Goal: Check status: Check status

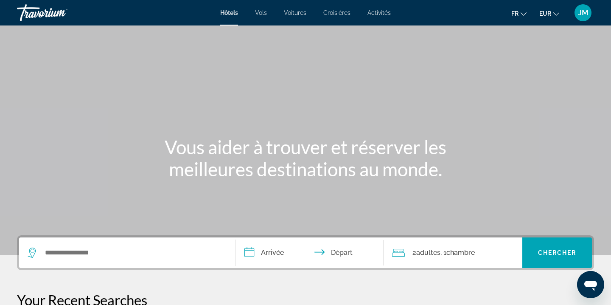
click at [587, 13] on span "JM" at bounding box center [583, 12] width 11 height 8
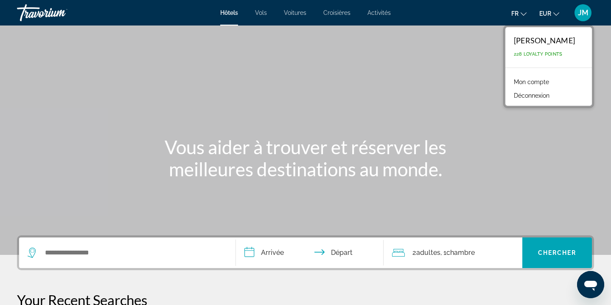
drag, startPoint x: 551, startPoint y: 99, endPoint x: 557, endPoint y: 71, distance: 28.4
click at [558, 71] on div "Mon compte Déconnexion" at bounding box center [549, 88] width 87 height 36
click at [552, 80] on link "Mon compte" at bounding box center [532, 81] width 44 height 11
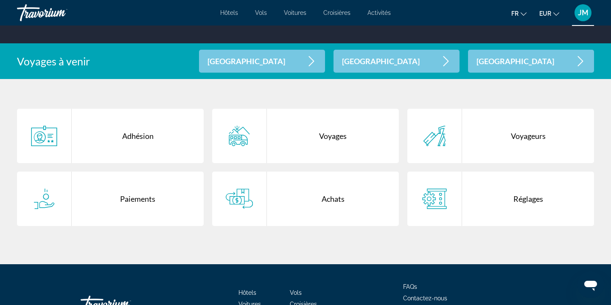
scroll to position [151, 0]
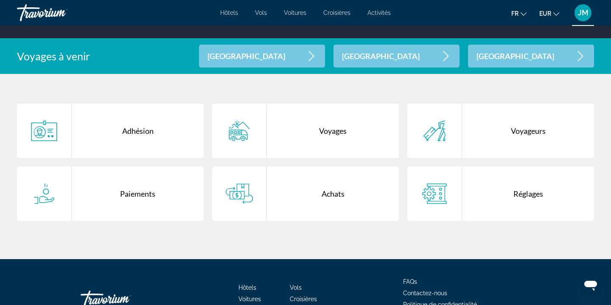
click at [283, 198] on div "Achats" at bounding box center [333, 193] width 132 height 54
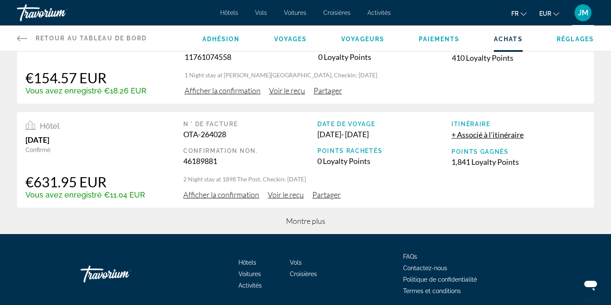
scroll to position [323, 0]
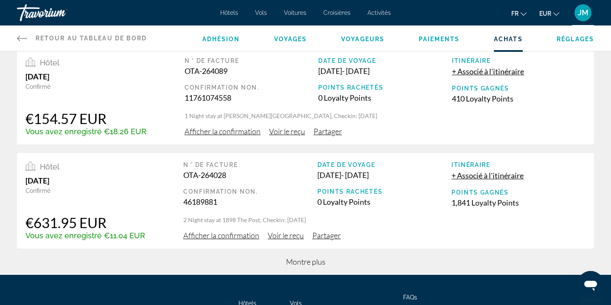
click at [310, 257] on span "Montre plus" at bounding box center [305, 261] width 39 height 9
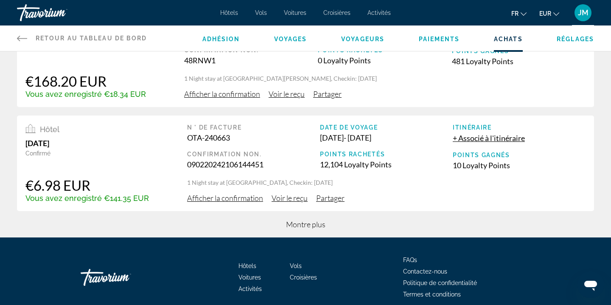
scroll to position [917, 0]
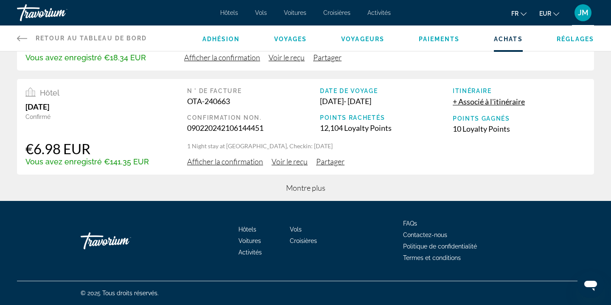
click at [323, 185] on span "Montre plus" at bounding box center [305, 187] width 39 height 9
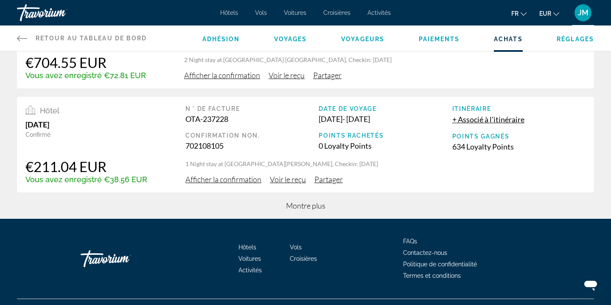
scroll to position [1437, 0]
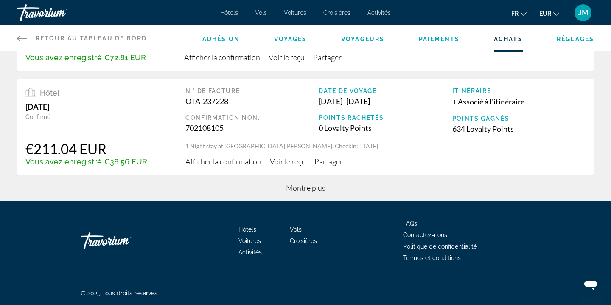
click at [320, 186] on span "Montre plus" at bounding box center [305, 187] width 39 height 9
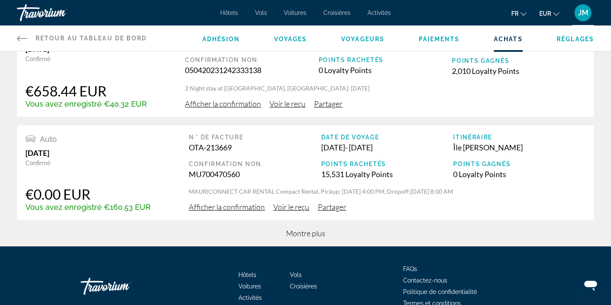
scroll to position [1956, 0]
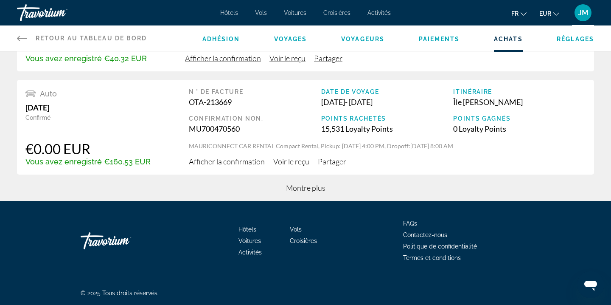
click at [313, 186] on span "Montre plus" at bounding box center [305, 187] width 39 height 9
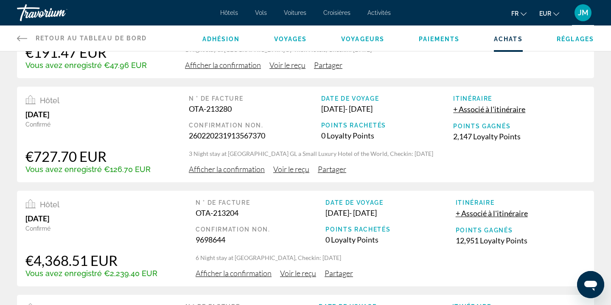
scroll to position [2474, 0]
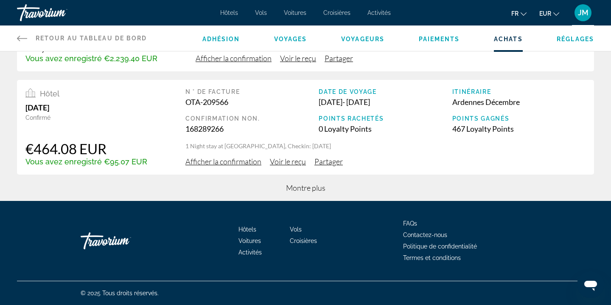
click at [313, 184] on span "Montre plus" at bounding box center [305, 187] width 39 height 9
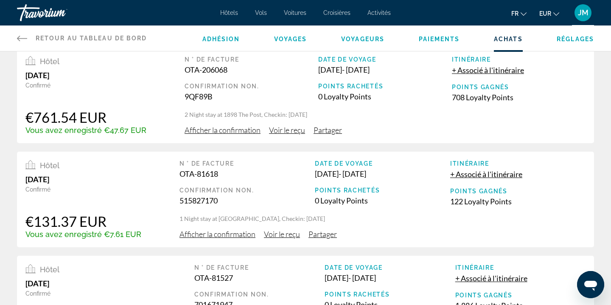
scroll to position [2994, 0]
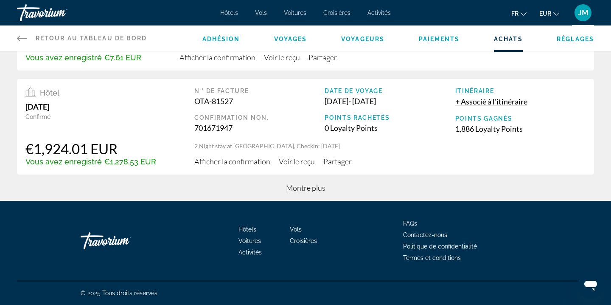
click at [305, 191] on span "Montre plus" at bounding box center [305, 187] width 39 height 9
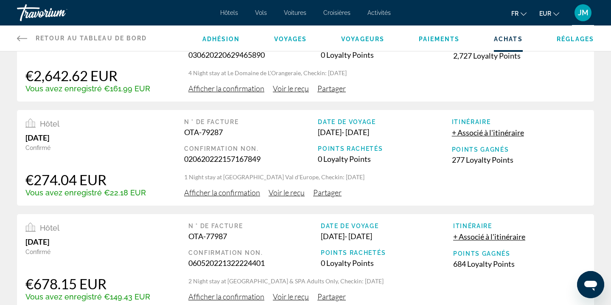
scroll to position [3514, 0]
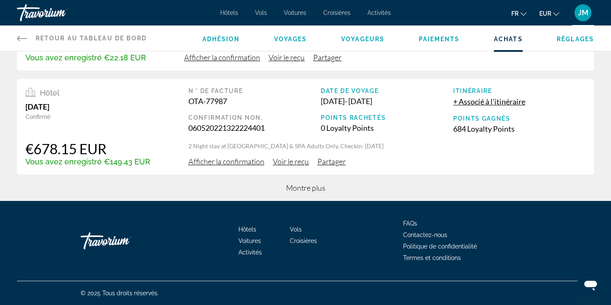
click at [309, 190] on span "Montre plus" at bounding box center [305, 187] width 39 height 9
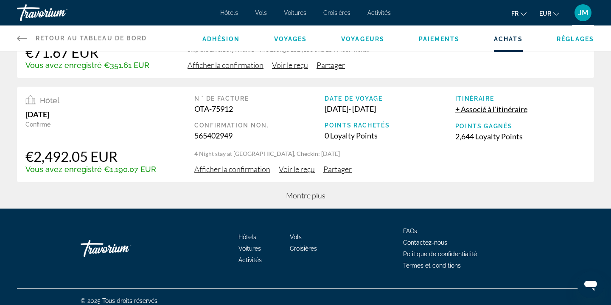
scroll to position [4034, 0]
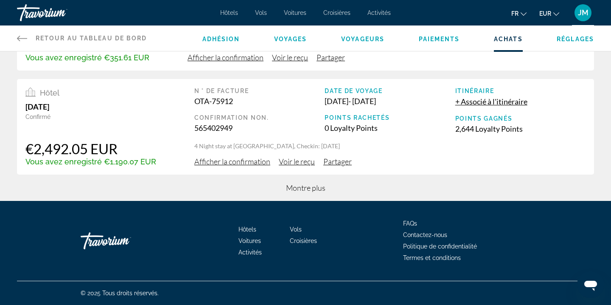
click at [319, 188] on span "Montre plus" at bounding box center [305, 187] width 39 height 9
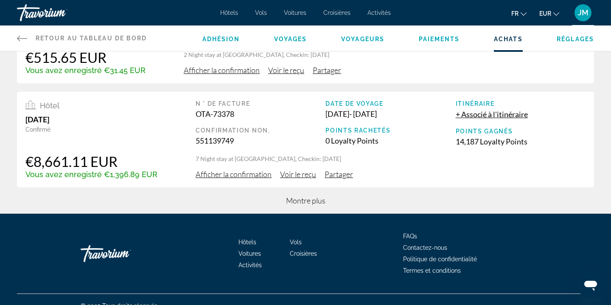
scroll to position [4554, 0]
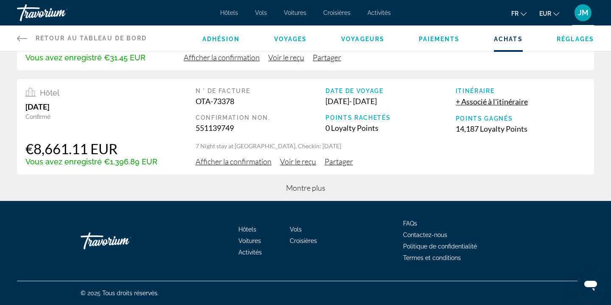
click at [313, 184] on span "Montre plus" at bounding box center [305, 187] width 39 height 9
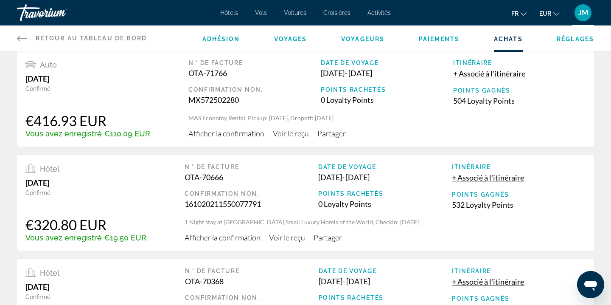
scroll to position [5074, 0]
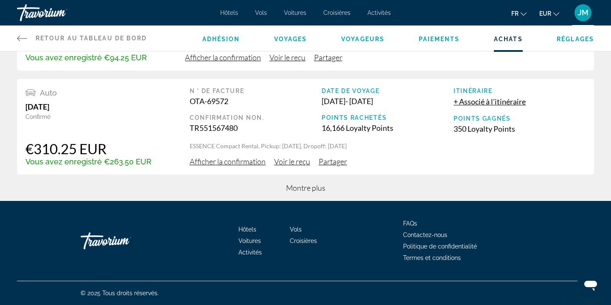
click at [312, 186] on span "Montre plus" at bounding box center [305, 187] width 39 height 9
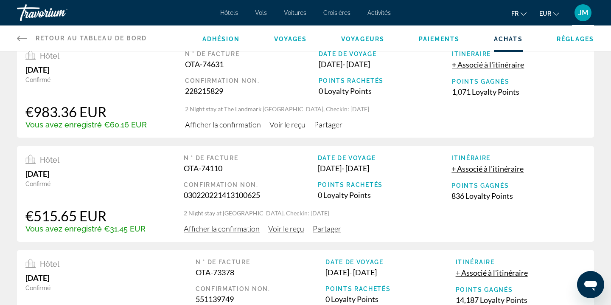
scroll to position [4376, 0]
